Goal: Check status: Check status

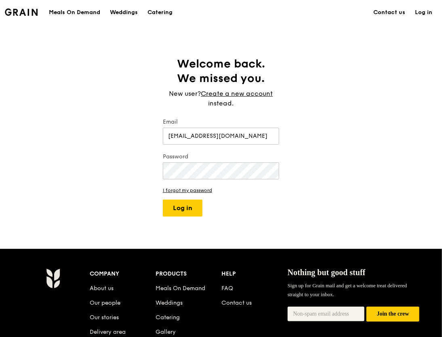
type input "yuan-ling.y.chia@gsk.com"
click at [178, 207] on button "Log in" at bounding box center [183, 208] width 40 height 17
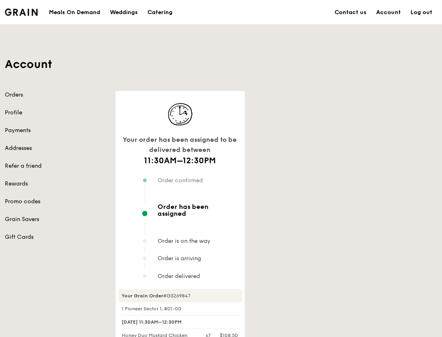
click at [420, 207] on div "Your order has been assigned to be delivered between 11:30AM–12:30PM Order conf…" at bounding box center [277, 311] width 332 height 440
click at [11, 93] on link "Orders" at bounding box center [55, 95] width 101 height 8
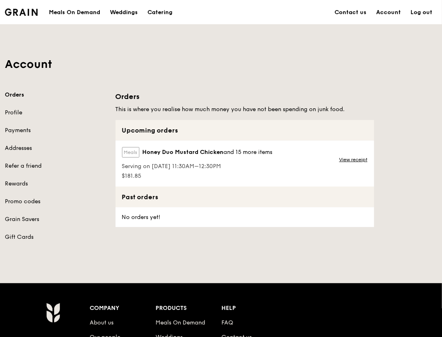
click at [250, 161] on div "Serving on 15 Aug 2025, 11:30AM–12:30PM" at bounding box center [197, 166] width 151 height 10
click at [343, 158] on link "View receipt" at bounding box center [353, 159] width 28 height 6
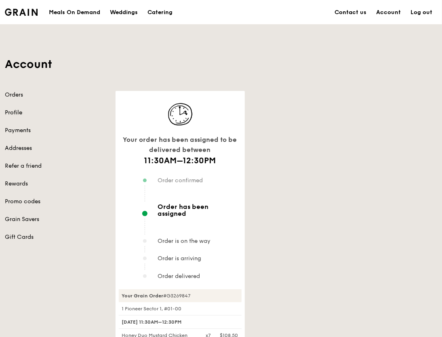
click at [18, 114] on link "Profile" at bounding box center [55, 113] width 101 height 8
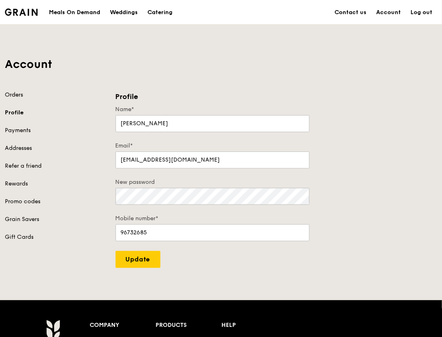
click at [15, 95] on link "Orders" at bounding box center [55, 95] width 101 height 8
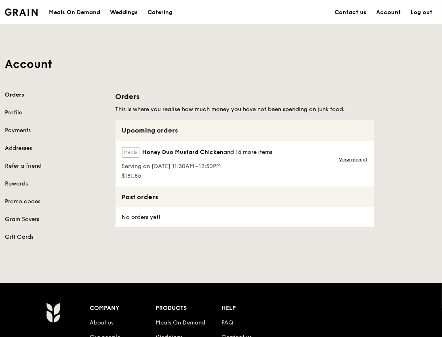
click at [224, 169] on span "Serving on 15 Aug 2025, 11:30AM–12:30PM" at bounding box center [197, 166] width 151 height 8
click at [349, 158] on link "View receipt" at bounding box center [353, 159] width 28 height 6
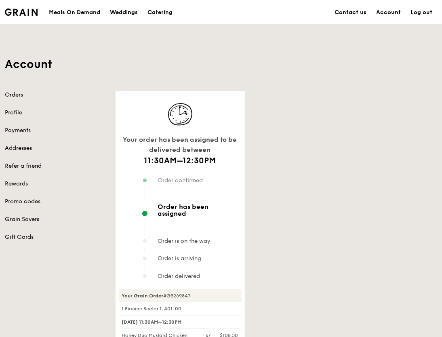
click at [394, 215] on div "Your order has been assigned to be delivered between 11:30AM–12:30PM Order conf…" at bounding box center [277, 311] width 332 height 440
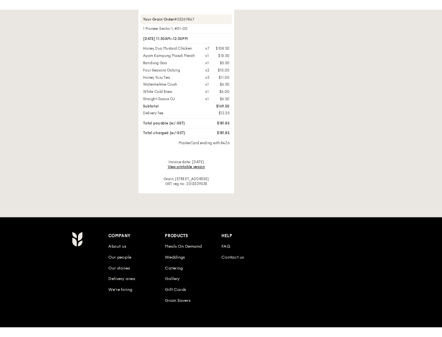
scroll to position [307, 0]
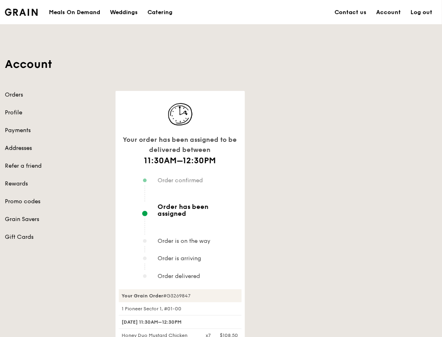
click at [25, 147] on link "Addresses" at bounding box center [55, 148] width 101 height 8
